Goal: Transaction & Acquisition: Register for event/course

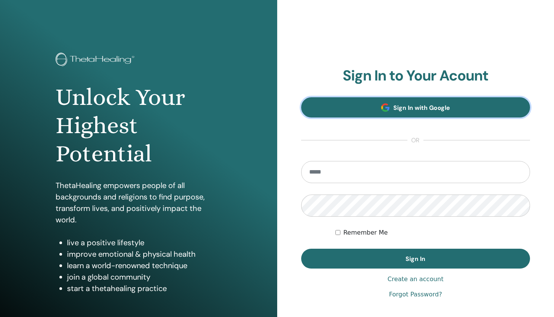
click at [429, 104] on span "Sign In with Google" at bounding box center [422, 108] width 57 height 8
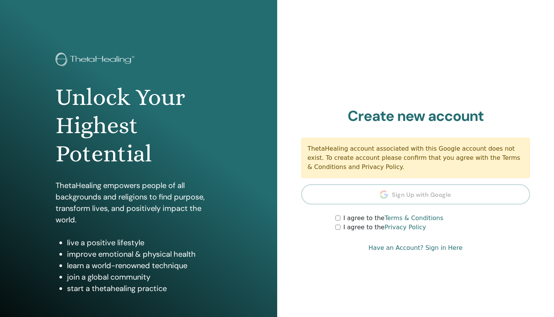
click at [338, 222] on div "I agree to the Terms & Conditions I agree to the Privacy Policy" at bounding box center [433, 222] width 195 height 18
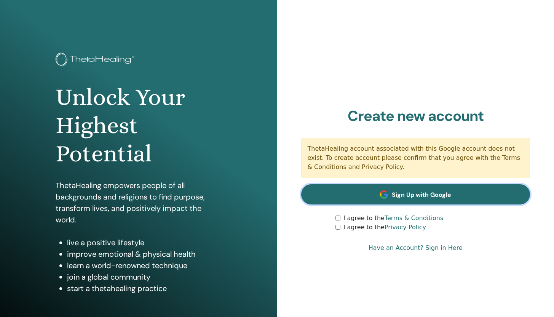
click at [425, 199] on link "Sign Up with Google" at bounding box center [415, 194] width 229 height 20
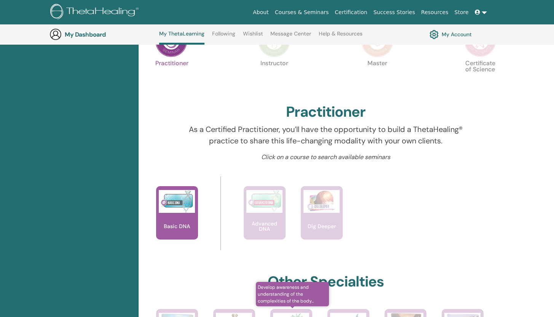
scroll to position [153, 0]
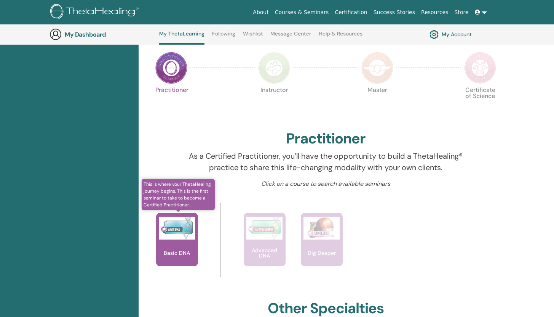
click at [177, 232] on img at bounding box center [177, 227] width 36 height 23
